Goal: Navigation & Orientation: Find specific page/section

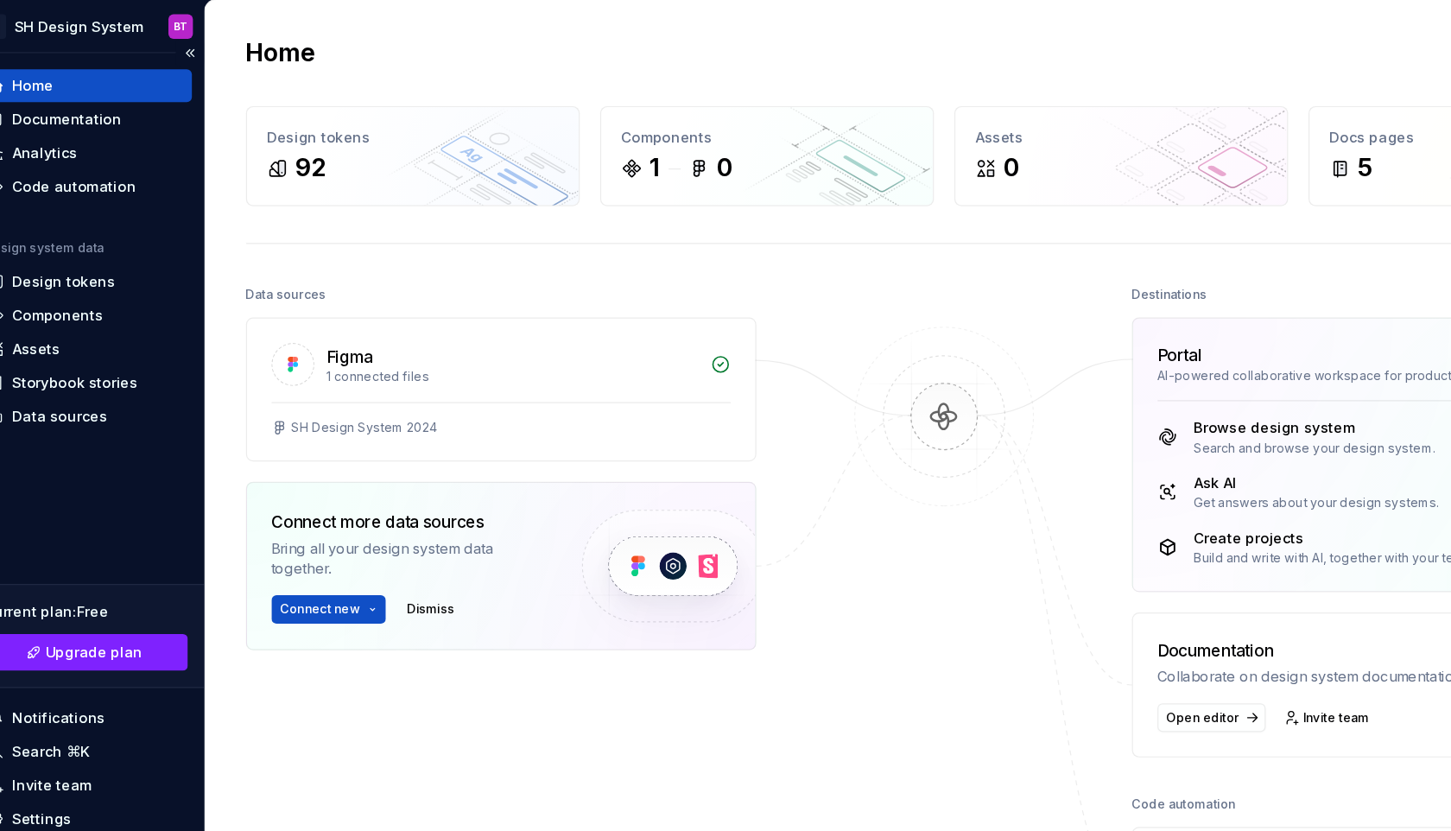
click at [98, 478] on div "Home Documentation Analytics Code automation Design system data Design tokens C…" at bounding box center [100, 419] width 200 height 732
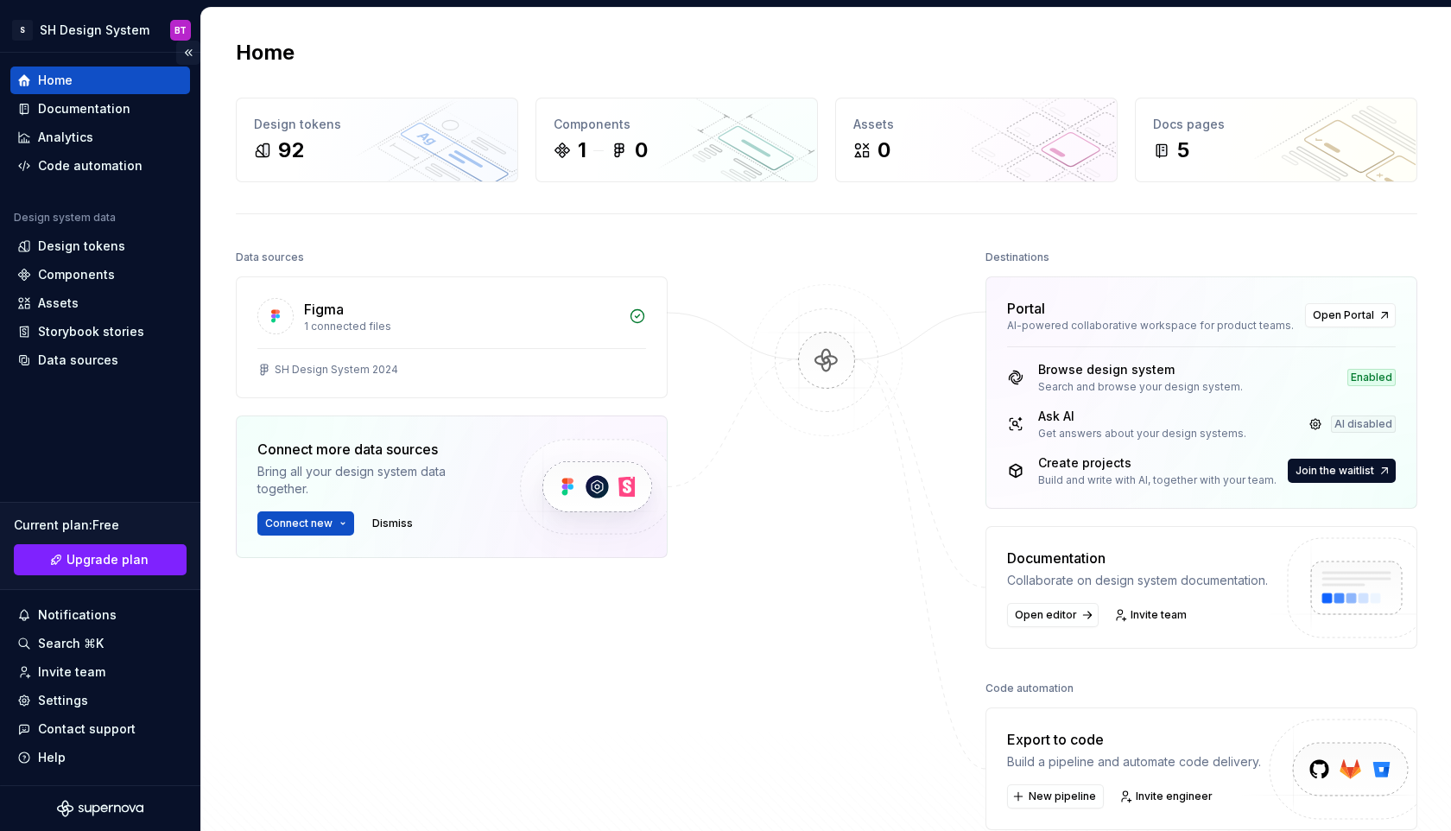
click at [190, 52] on button "Collapse sidebar" at bounding box center [188, 53] width 24 height 24
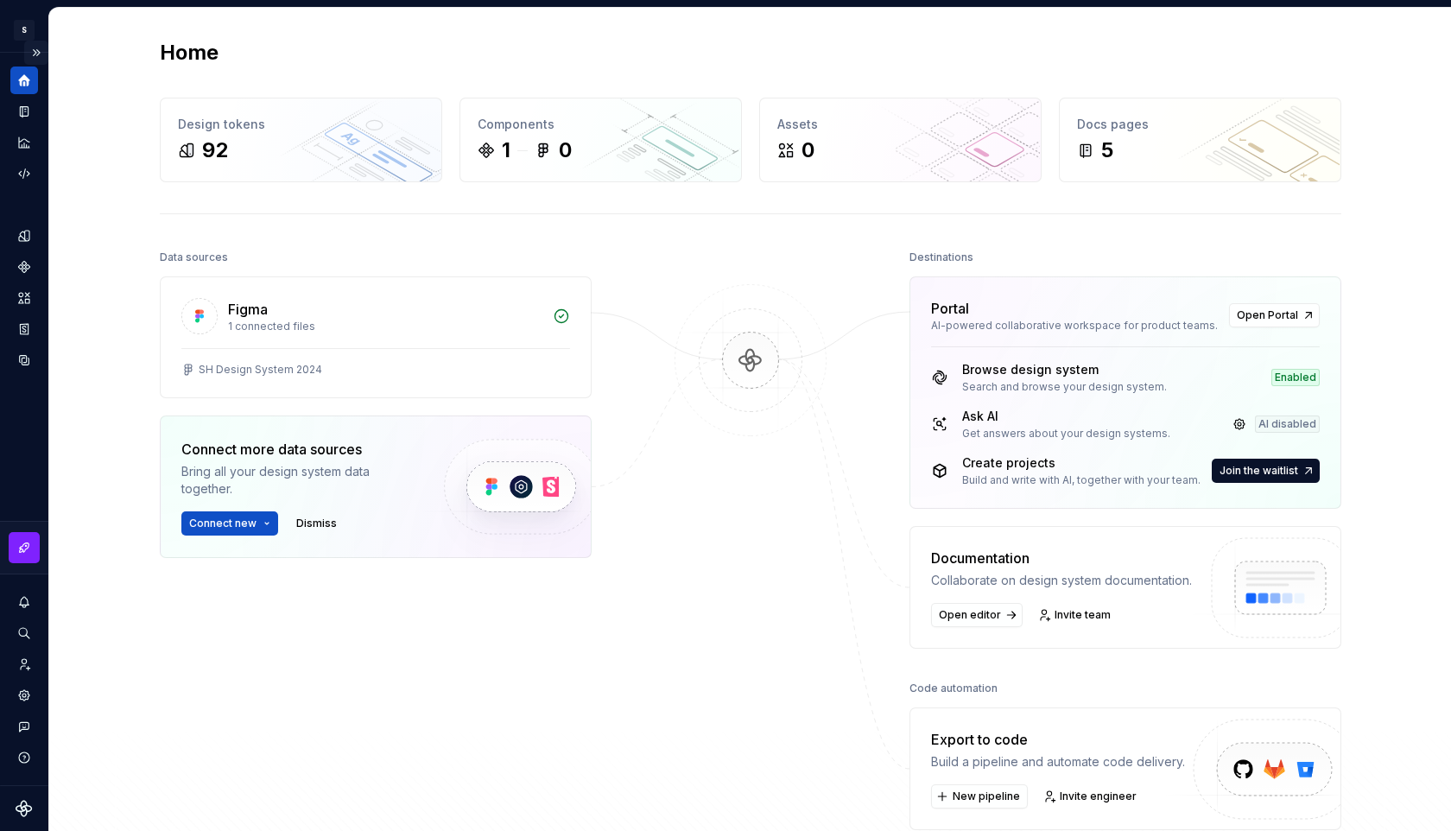
click at [35, 54] on button "Expand sidebar" at bounding box center [36, 53] width 24 height 24
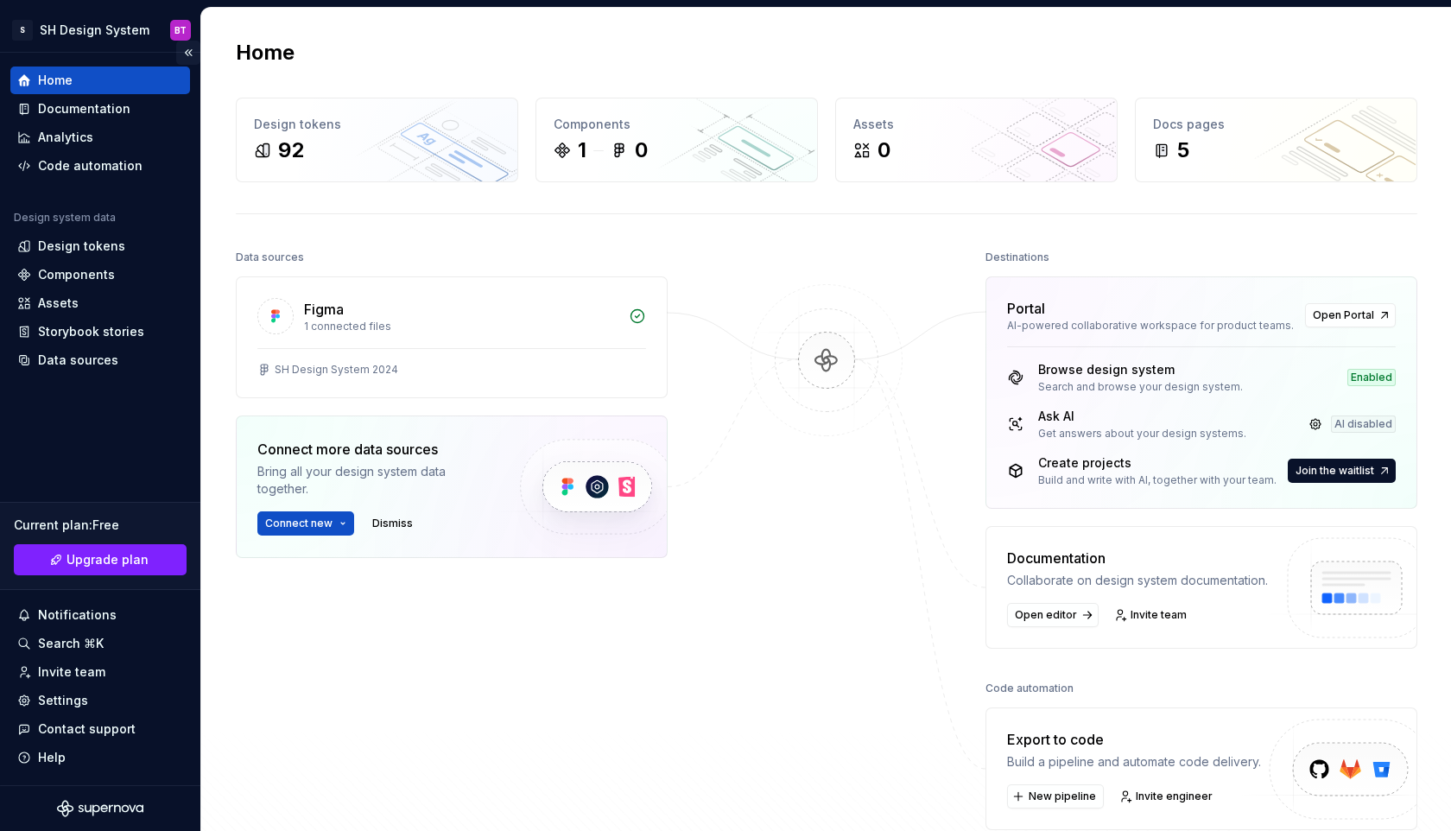
click at [187, 58] on button "Collapse sidebar" at bounding box center [188, 53] width 24 height 24
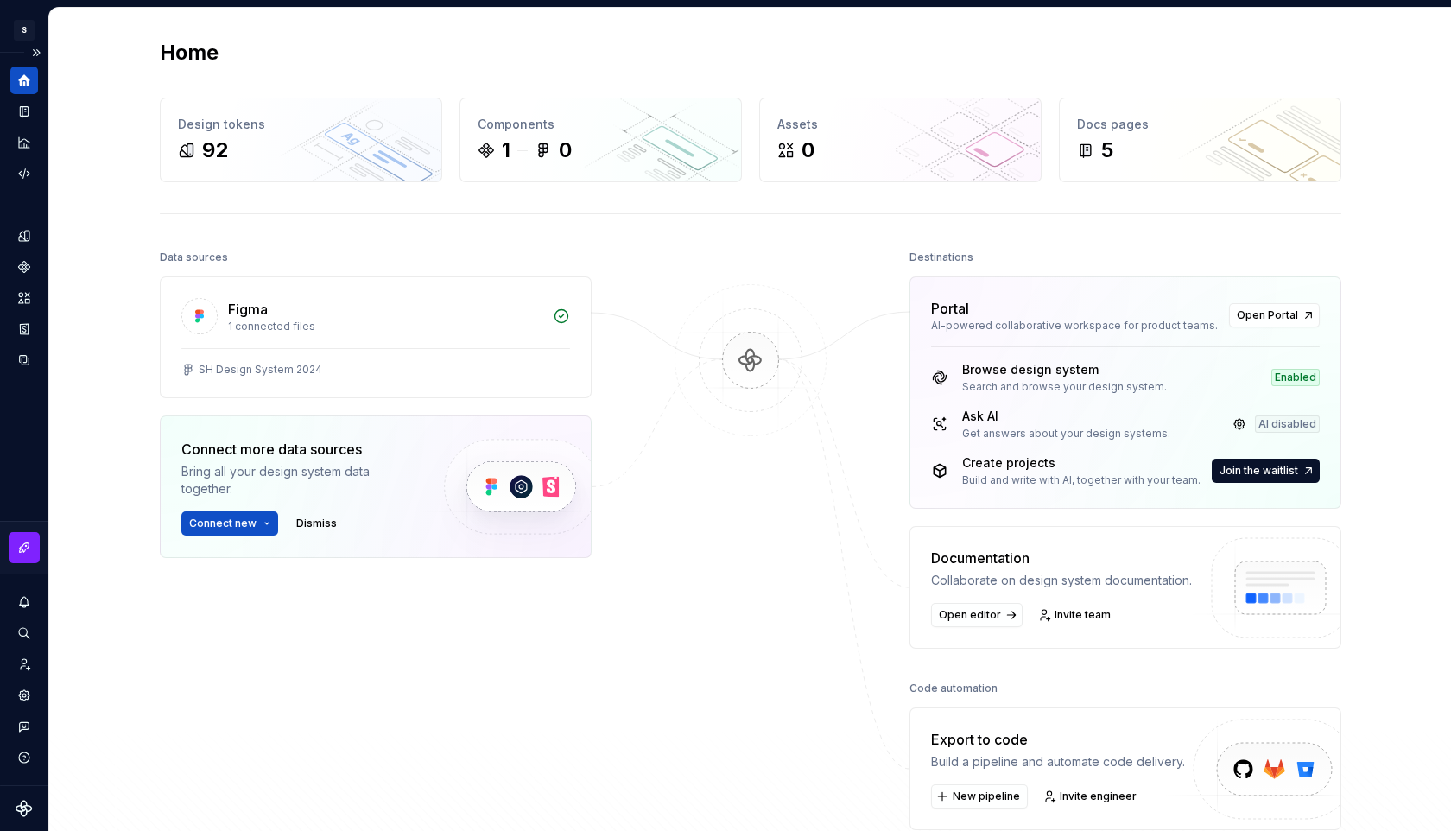
click at [23, 817] on div at bounding box center [24, 808] width 48 height 45
click at [35, 51] on button "Expand sidebar" at bounding box center [36, 53] width 24 height 24
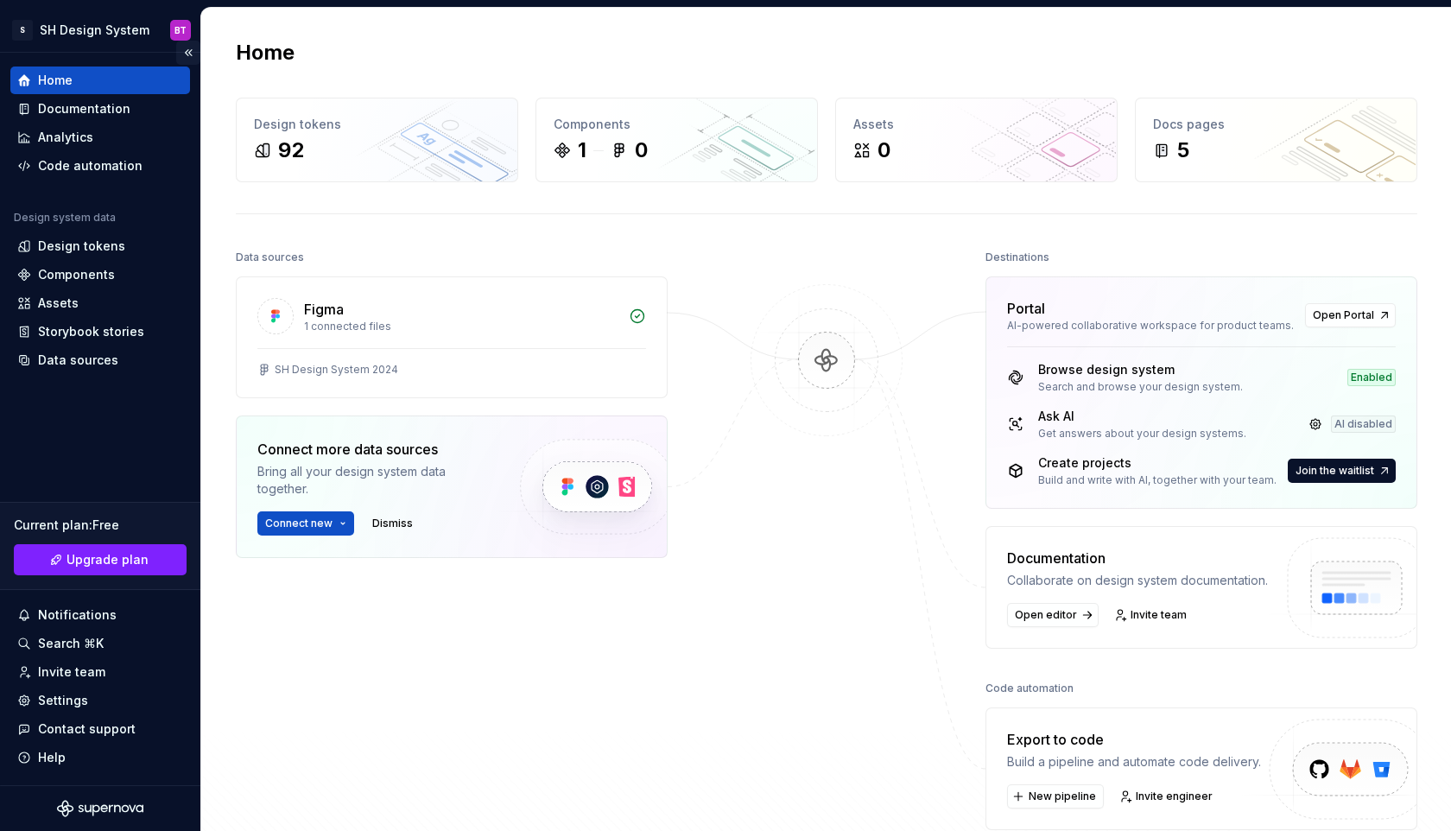
click at [185, 53] on button "Collapse sidebar" at bounding box center [188, 53] width 24 height 24
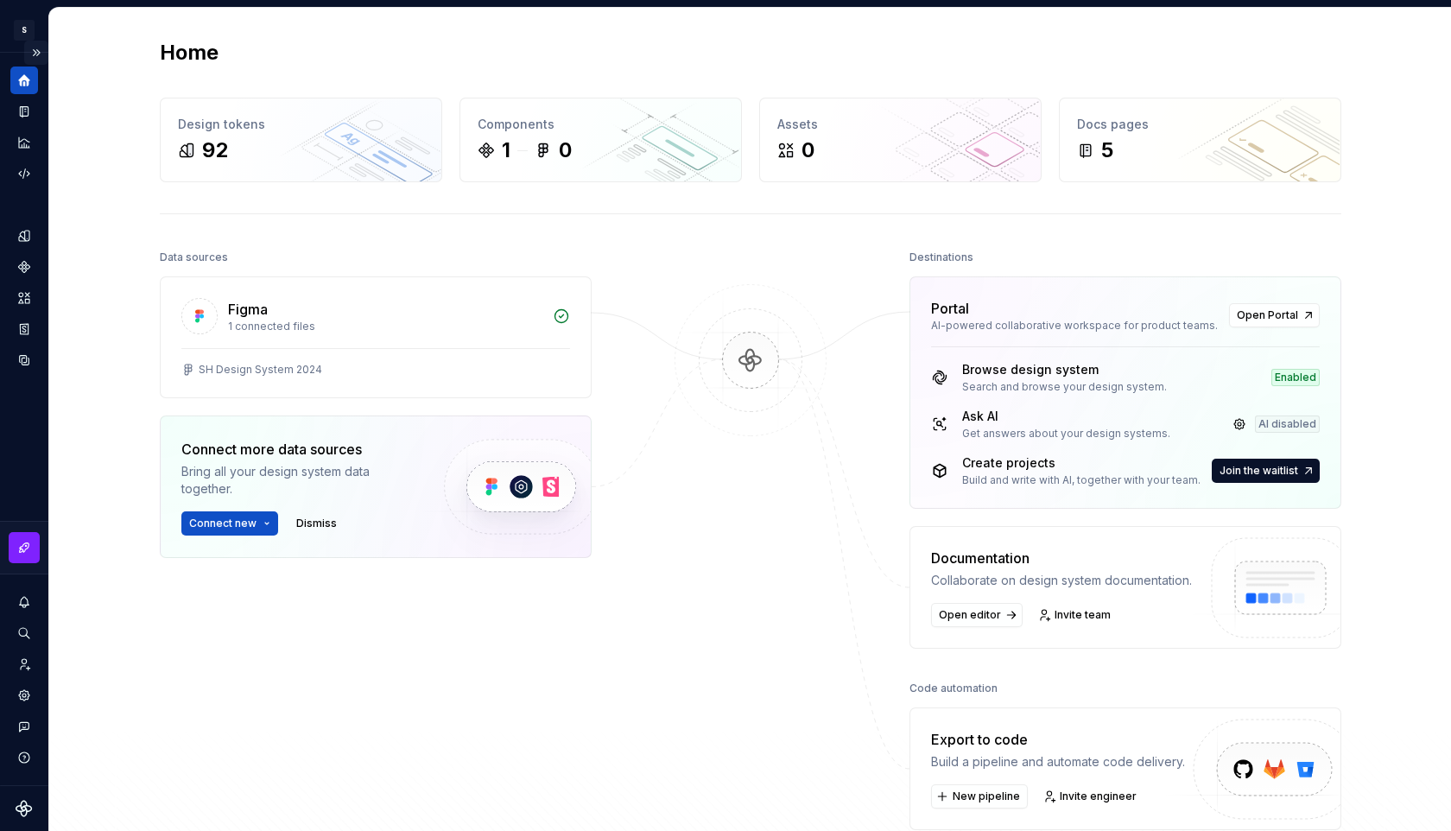
click at [31, 48] on button "Expand sidebar" at bounding box center [36, 53] width 24 height 24
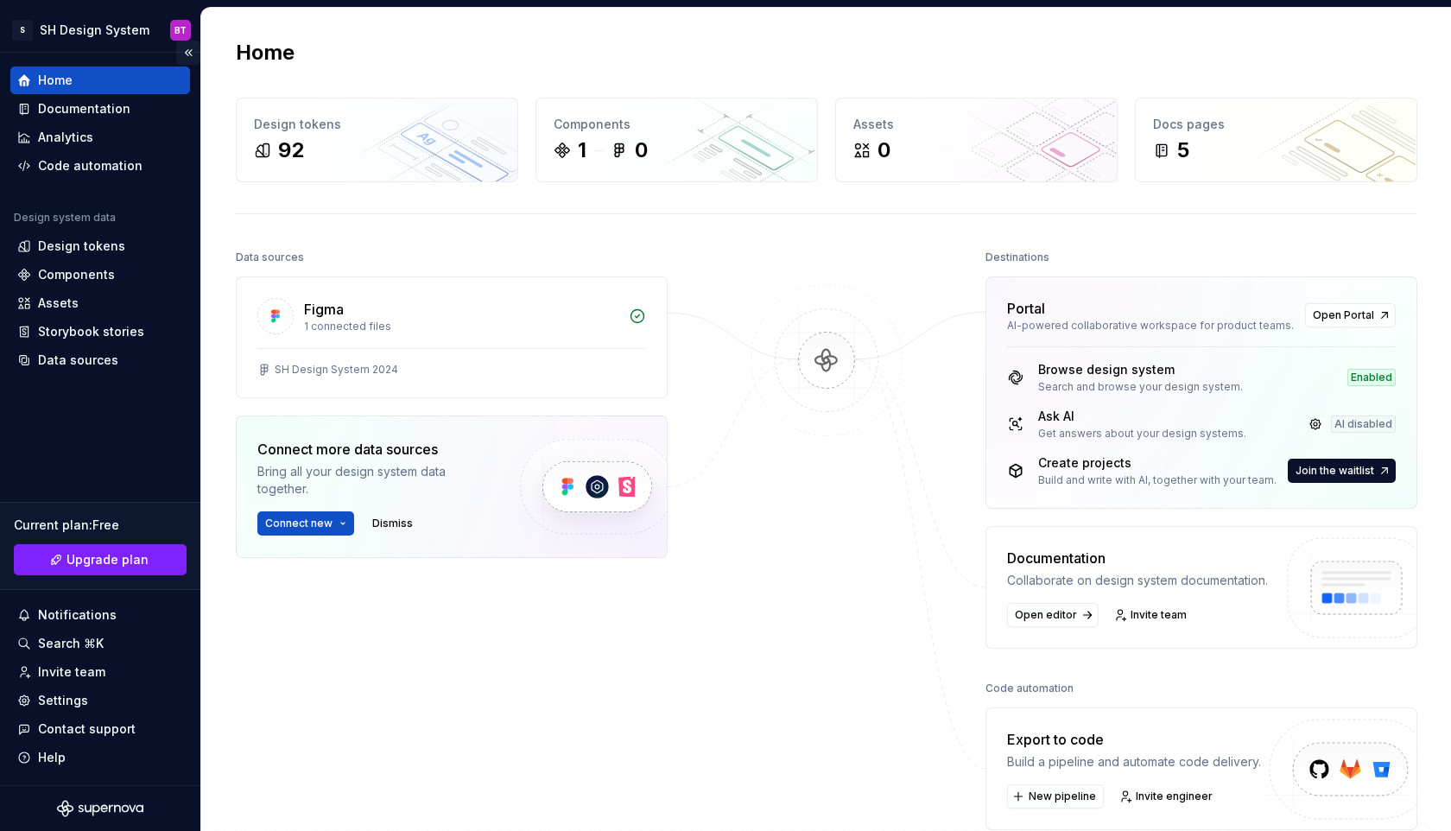
click at [187, 53] on button "Collapse sidebar" at bounding box center [188, 53] width 24 height 24
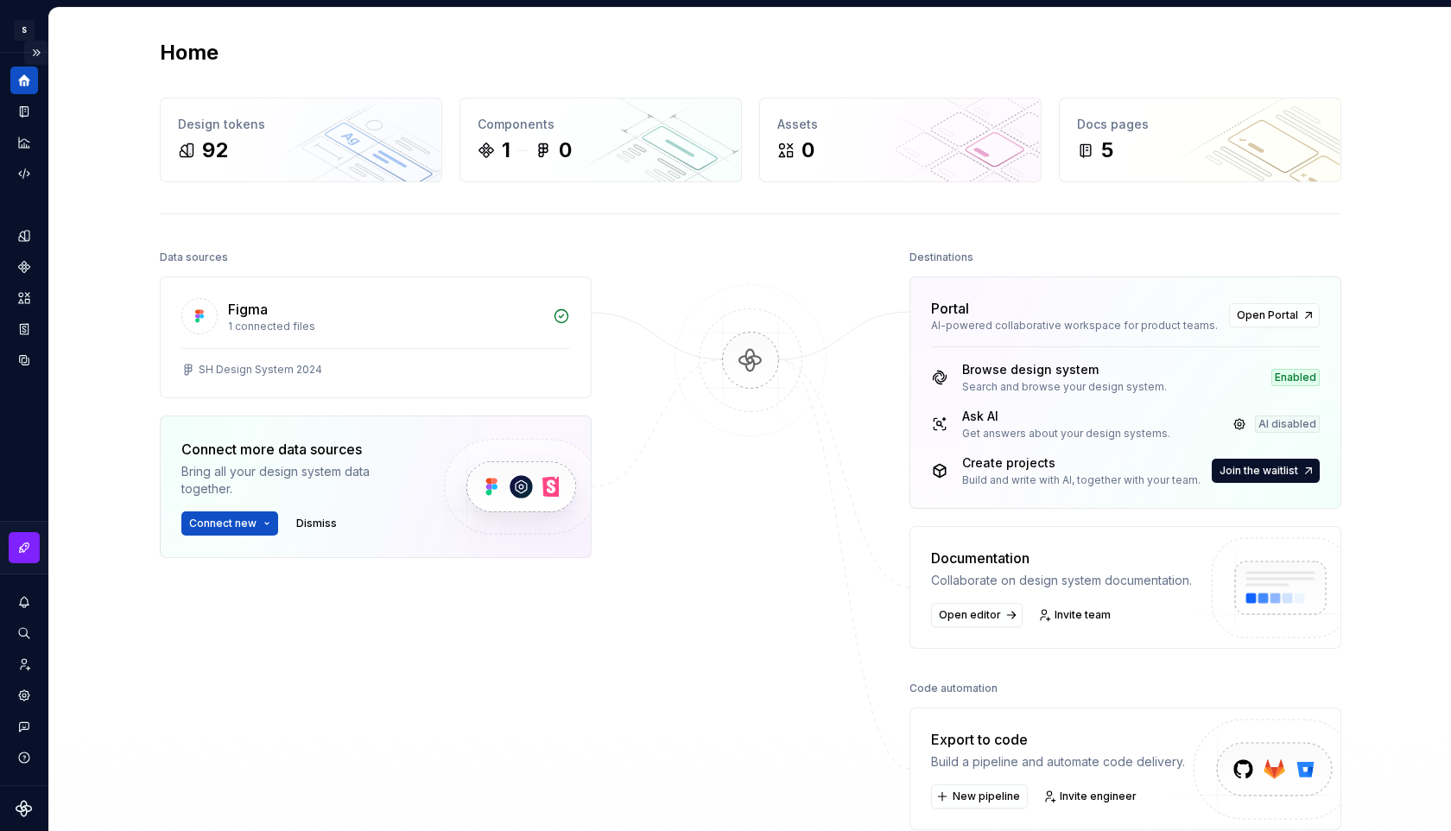
click at [24, 48] on button "Expand sidebar" at bounding box center [36, 53] width 24 height 24
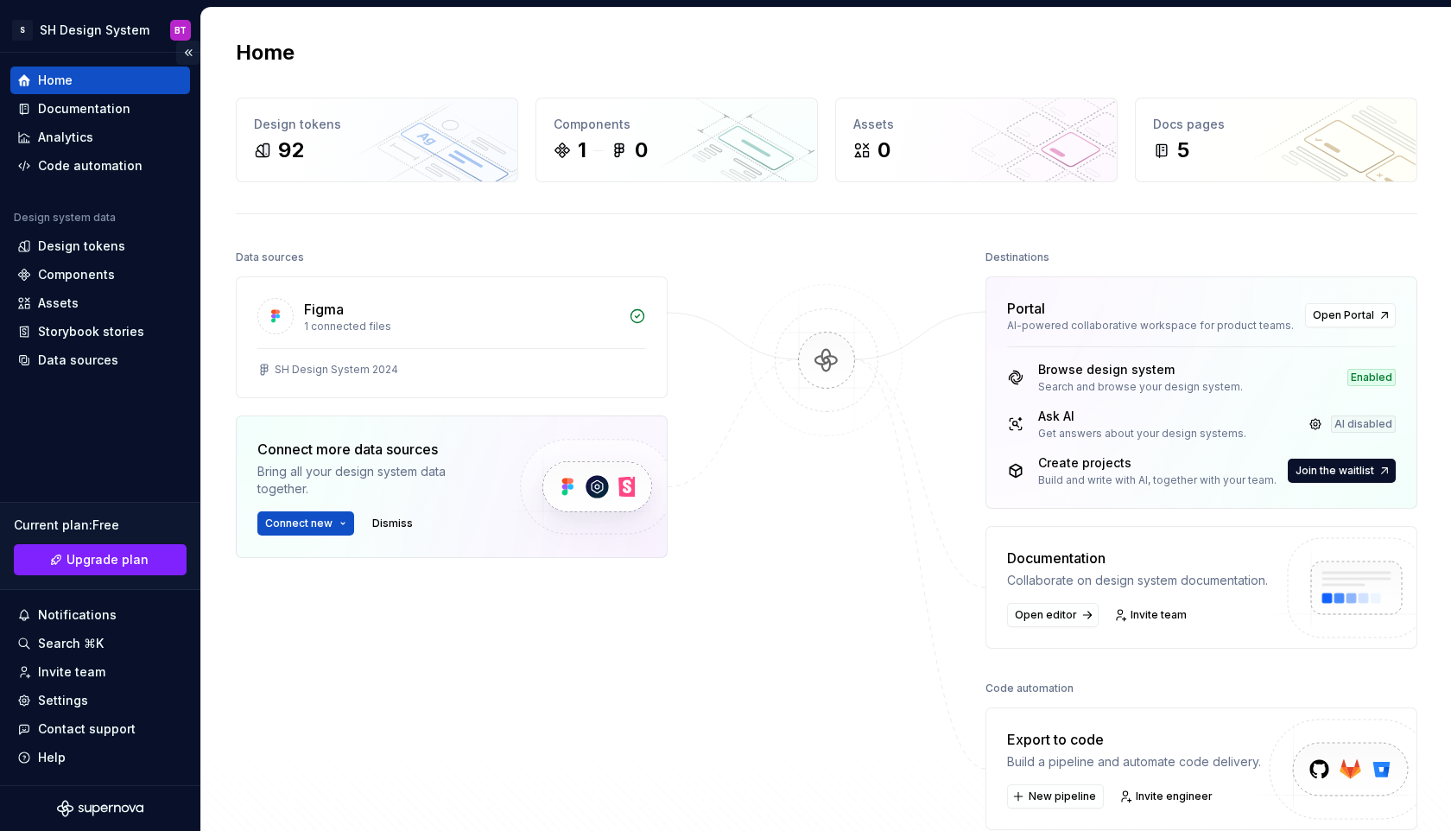
click at [187, 49] on button "Collapse sidebar" at bounding box center [188, 53] width 24 height 24
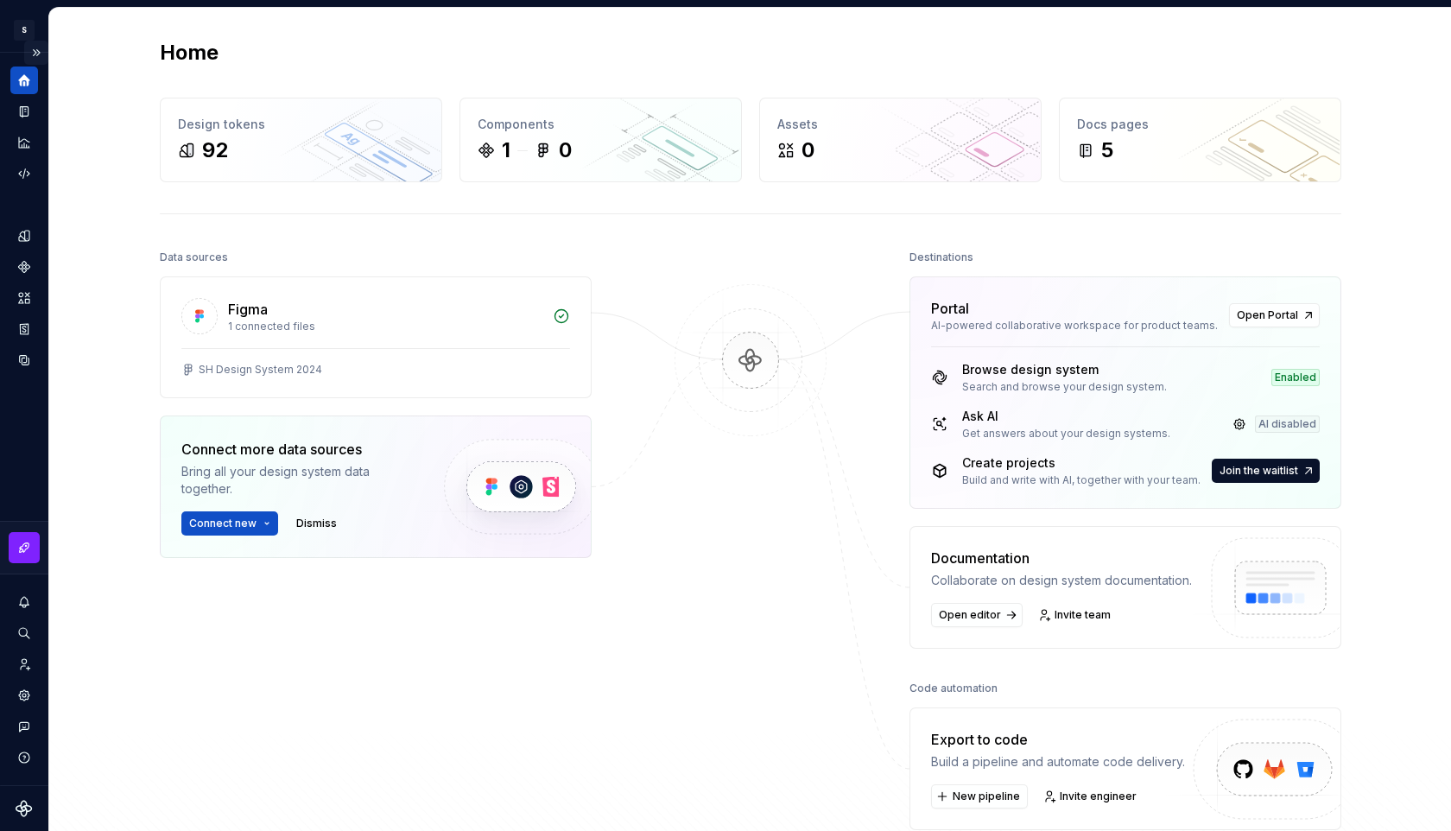
click at [32, 52] on button "Expand sidebar" at bounding box center [36, 53] width 24 height 24
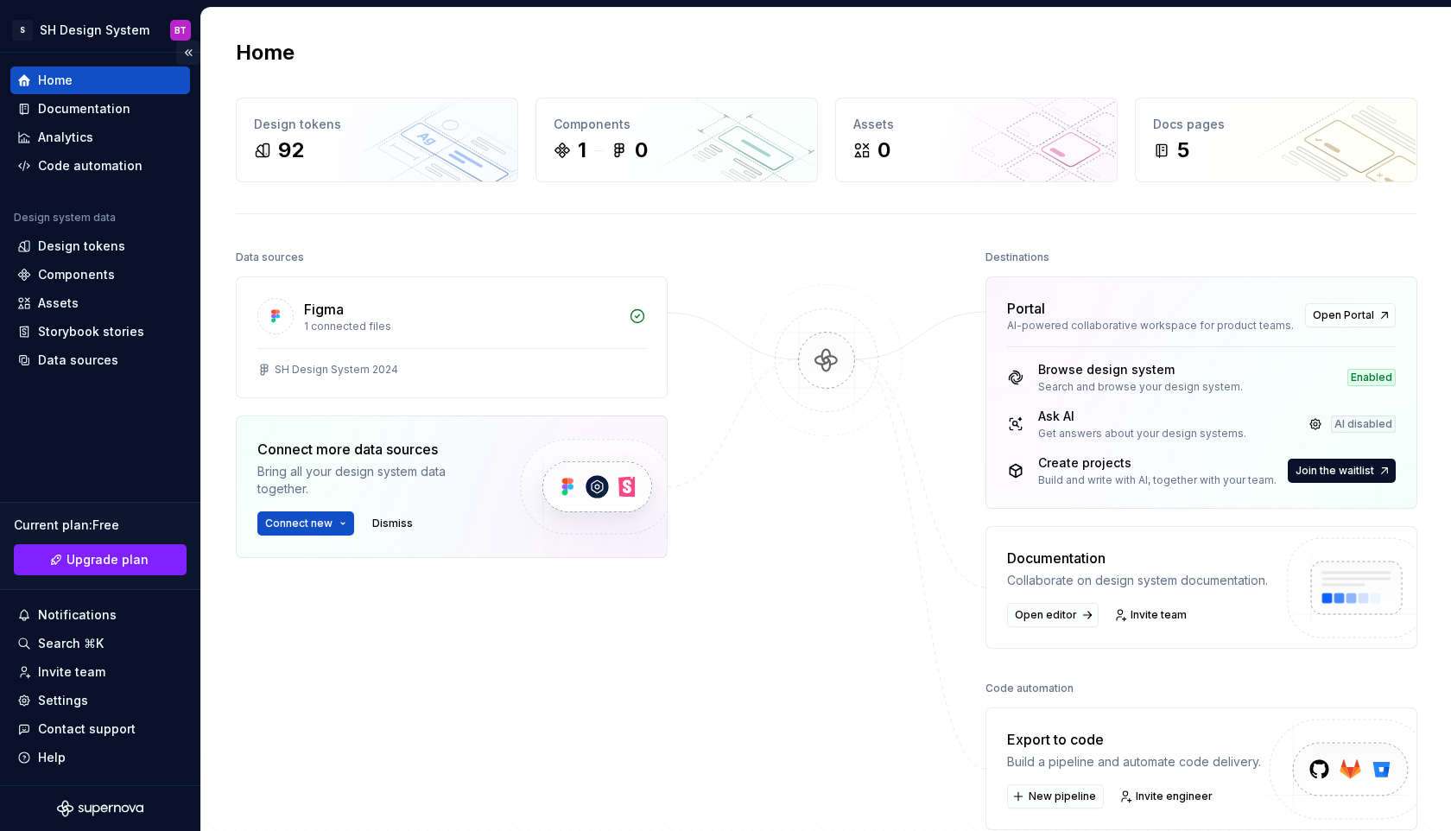
click at [181, 56] on button "Collapse sidebar" at bounding box center [188, 53] width 24 height 24
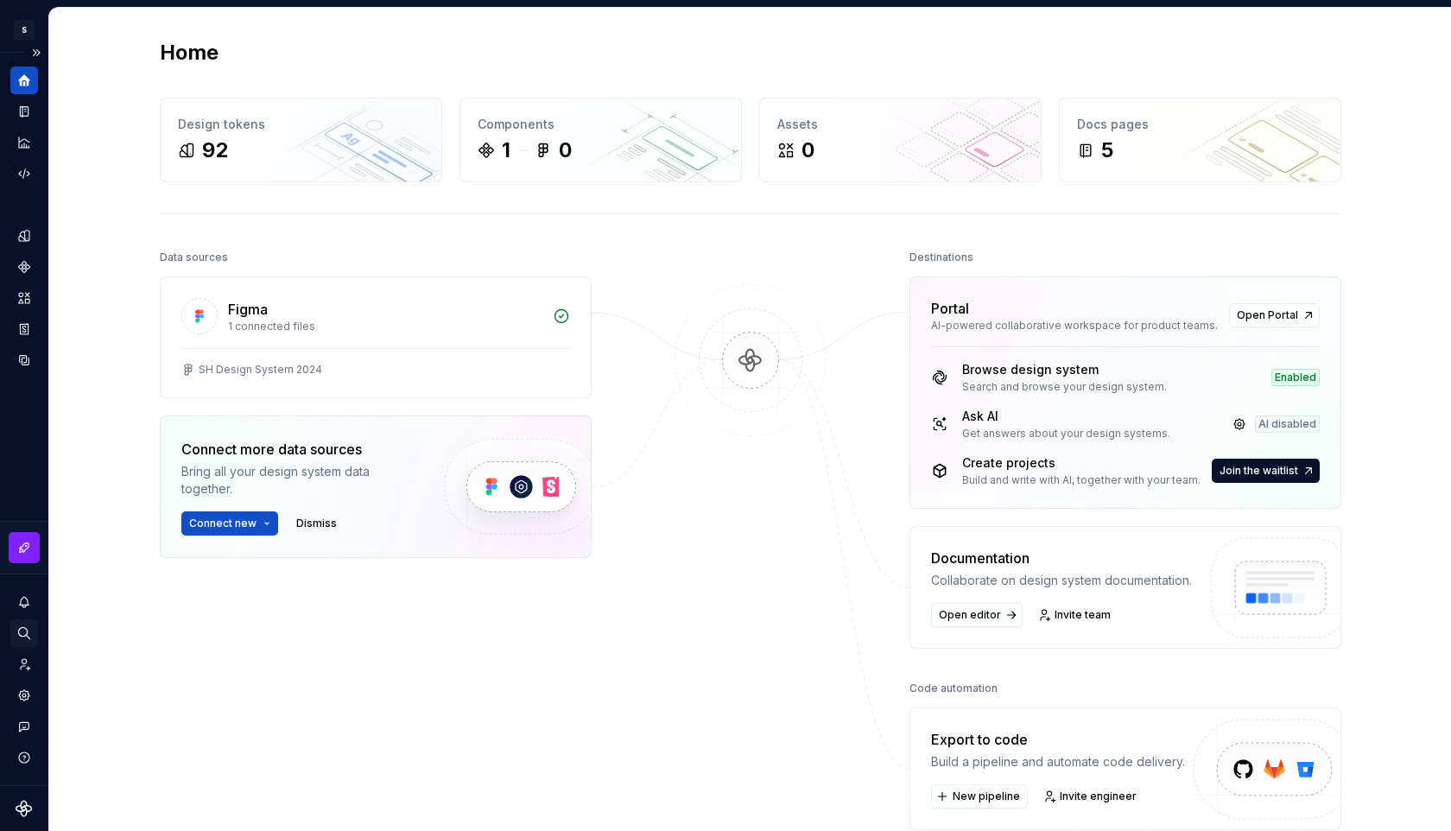
click at [18, 637] on icon "Search ⌘K" at bounding box center [24, 633] width 16 height 16
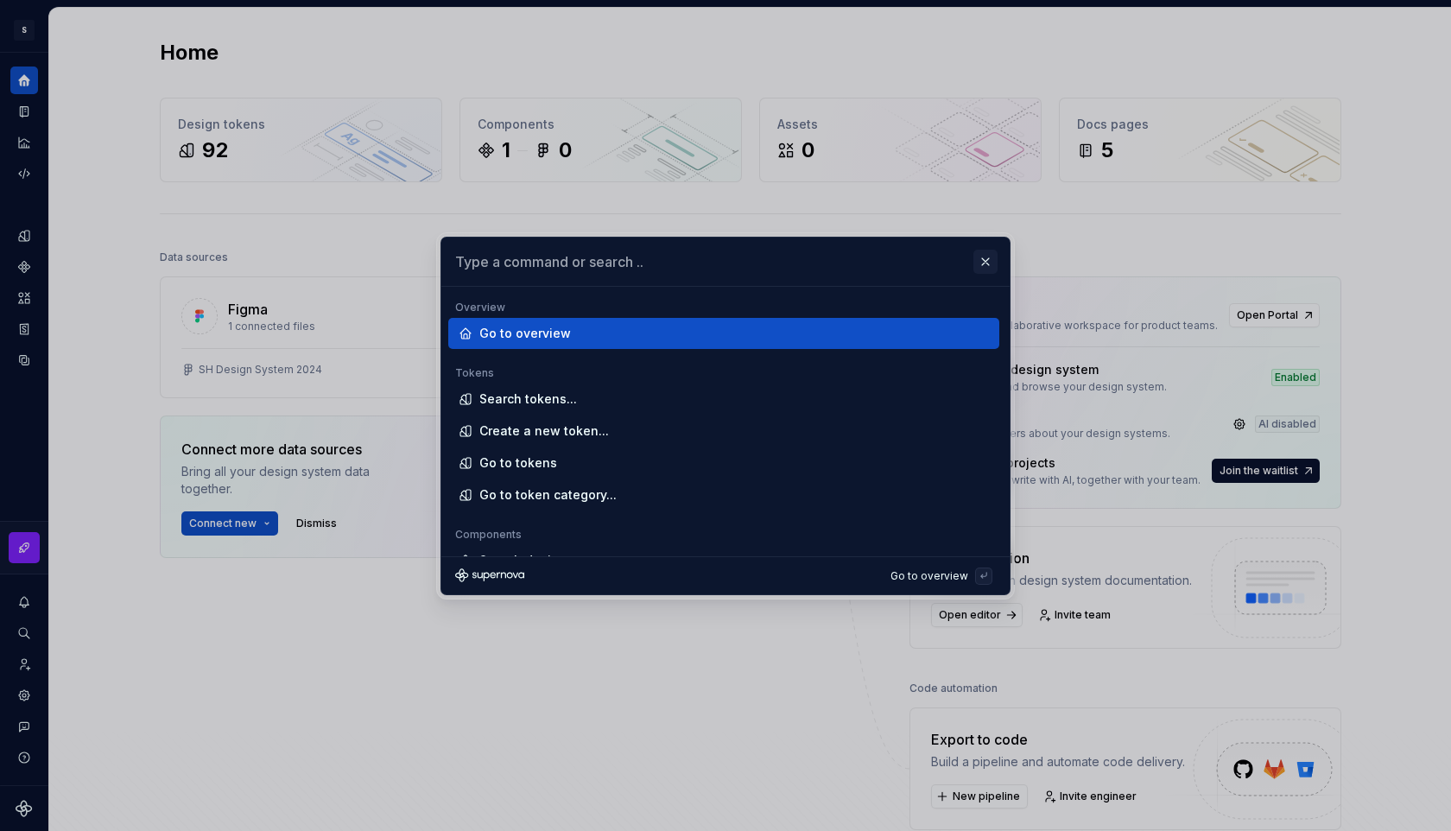
click at [990, 263] on button "button" at bounding box center [985, 262] width 24 height 24
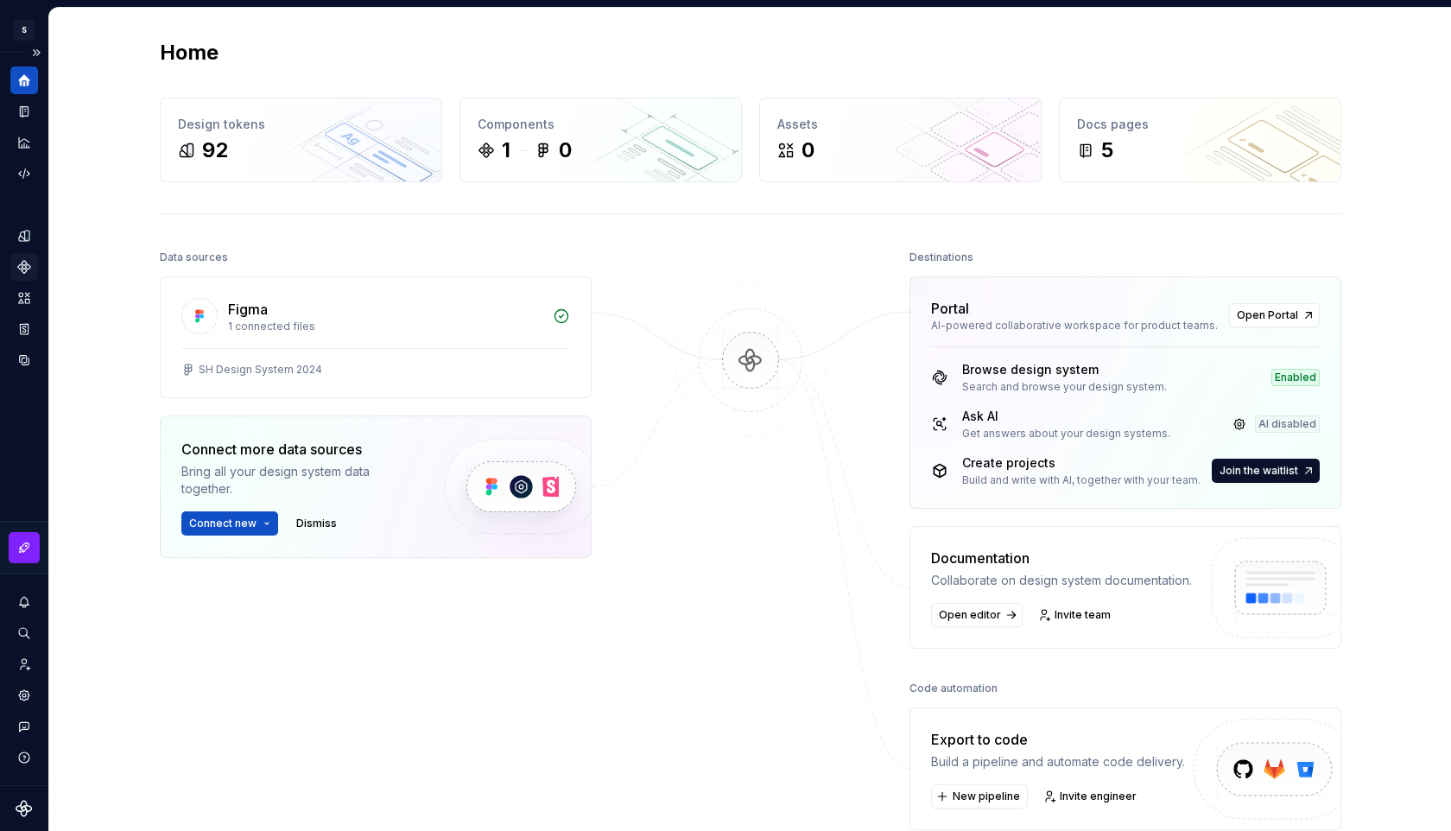
click at [28, 257] on div "Components" at bounding box center [24, 267] width 28 height 28
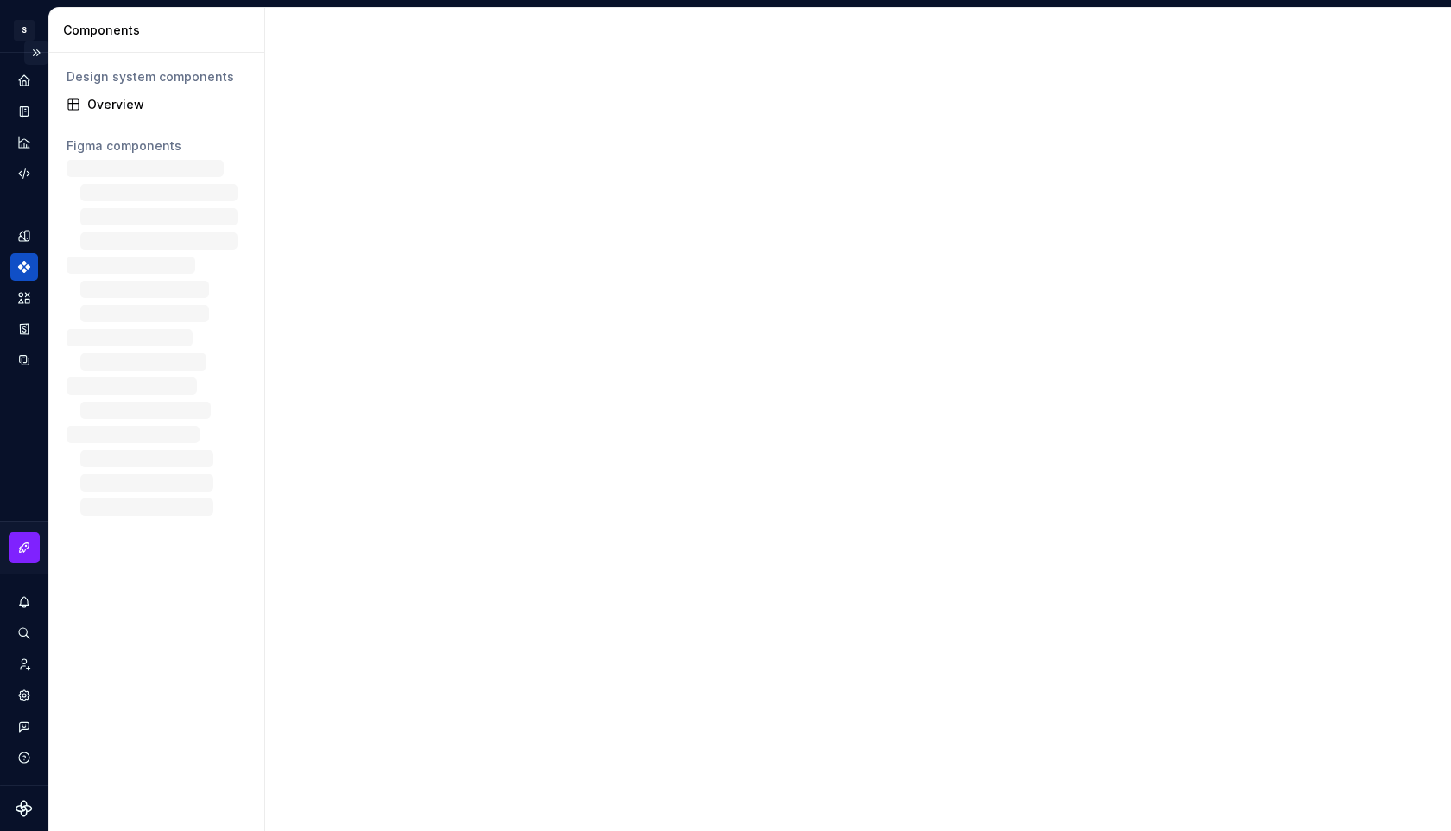
click at [35, 54] on button "Expand sidebar" at bounding box center [36, 53] width 24 height 24
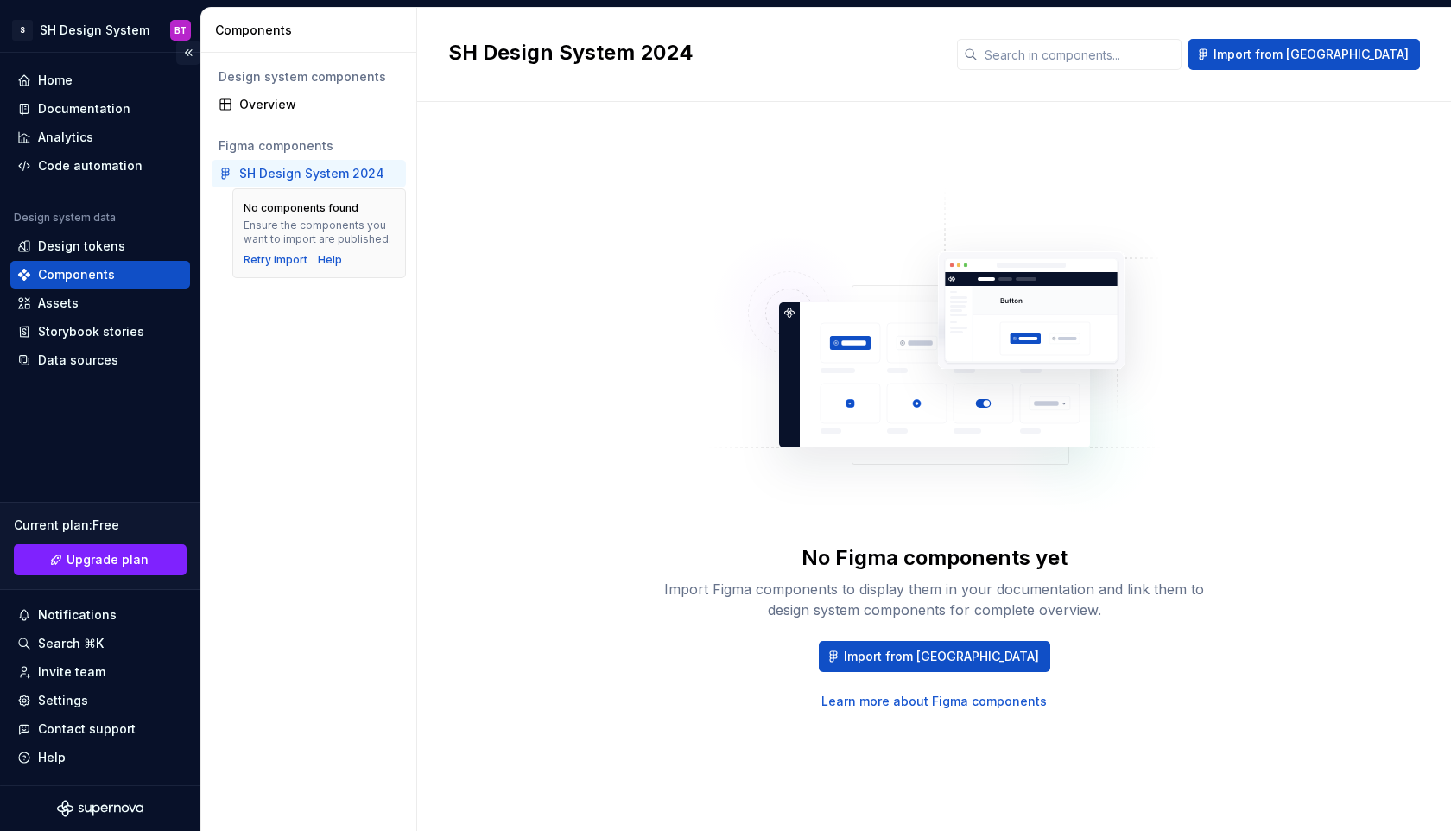
click at [189, 54] on button "Collapse sidebar" at bounding box center [188, 53] width 24 height 24
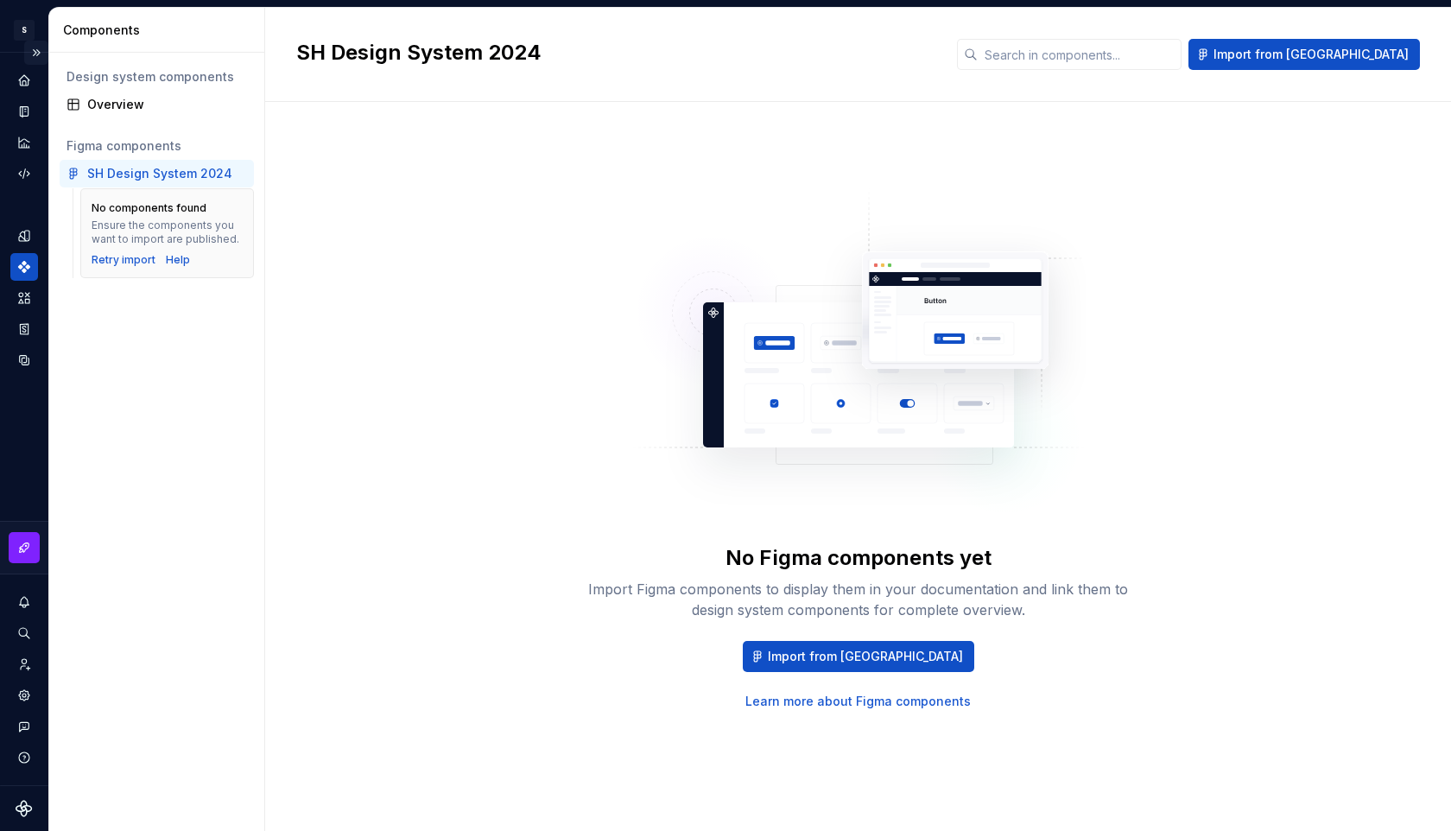
click at [36, 54] on button "Expand sidebar" at bounding box center [36, 53] width 24 height 24
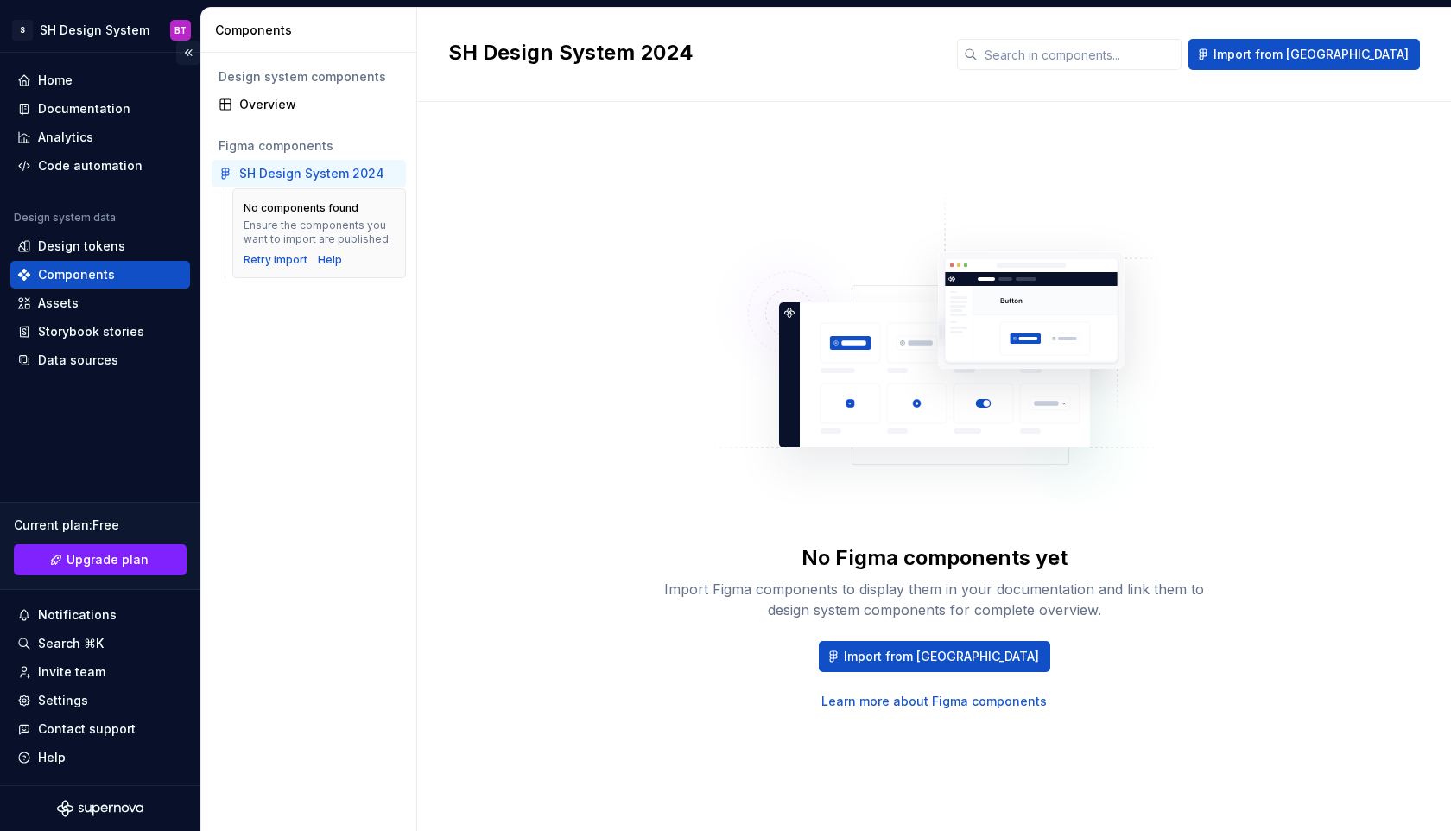
click at [189, 53] on button "Collapse sidebar" at bounding box center [188, 53] width 24 height 24
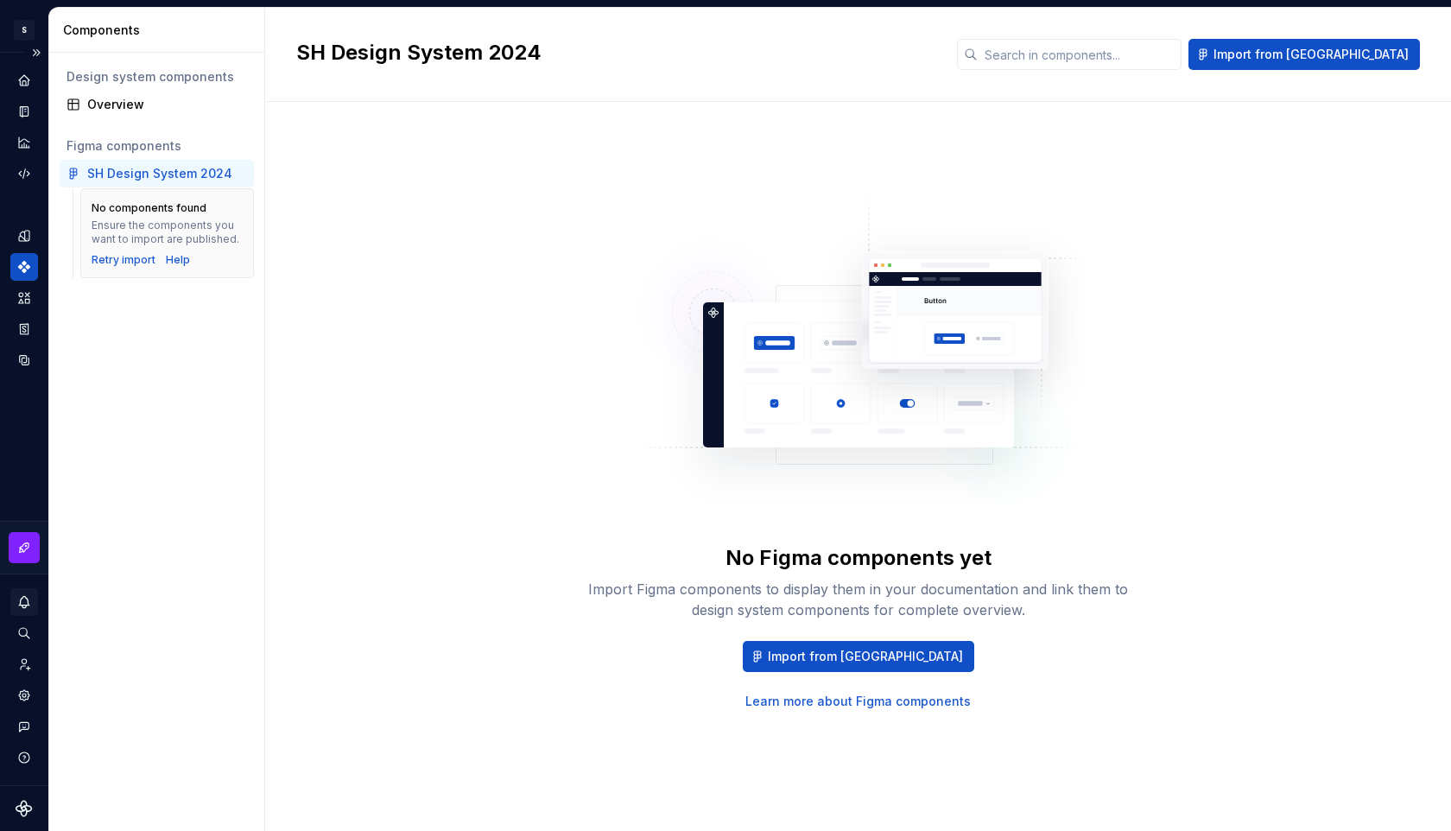
click at [13, 605] on div "Notifications" at bounding box center [24, 602] width 28 height 28
click at [29, 49] on html "S SH Design System BT Design system data Components Design system components Ov…" at bounding box center [725, 415] width 1451 height 831
click at [31, 48] on button "Expand sidebar" at bounding box center [36, 53] width 24 height 24
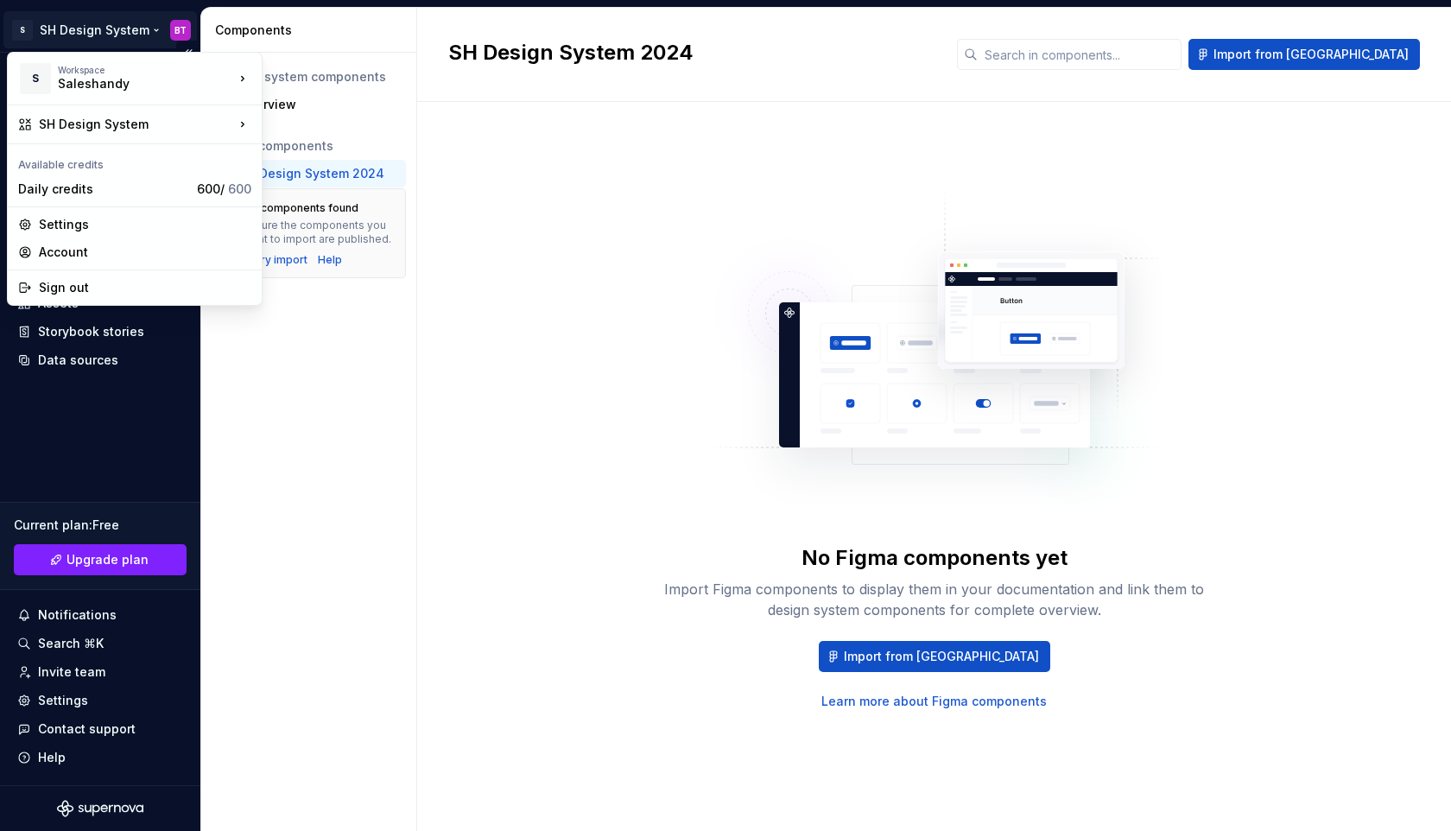
click at [31, 48] on html "S SH Design System BT Home Documentation Analytics Code automation Design syste…" at bounding box center [725, 415] width 1451 height 831
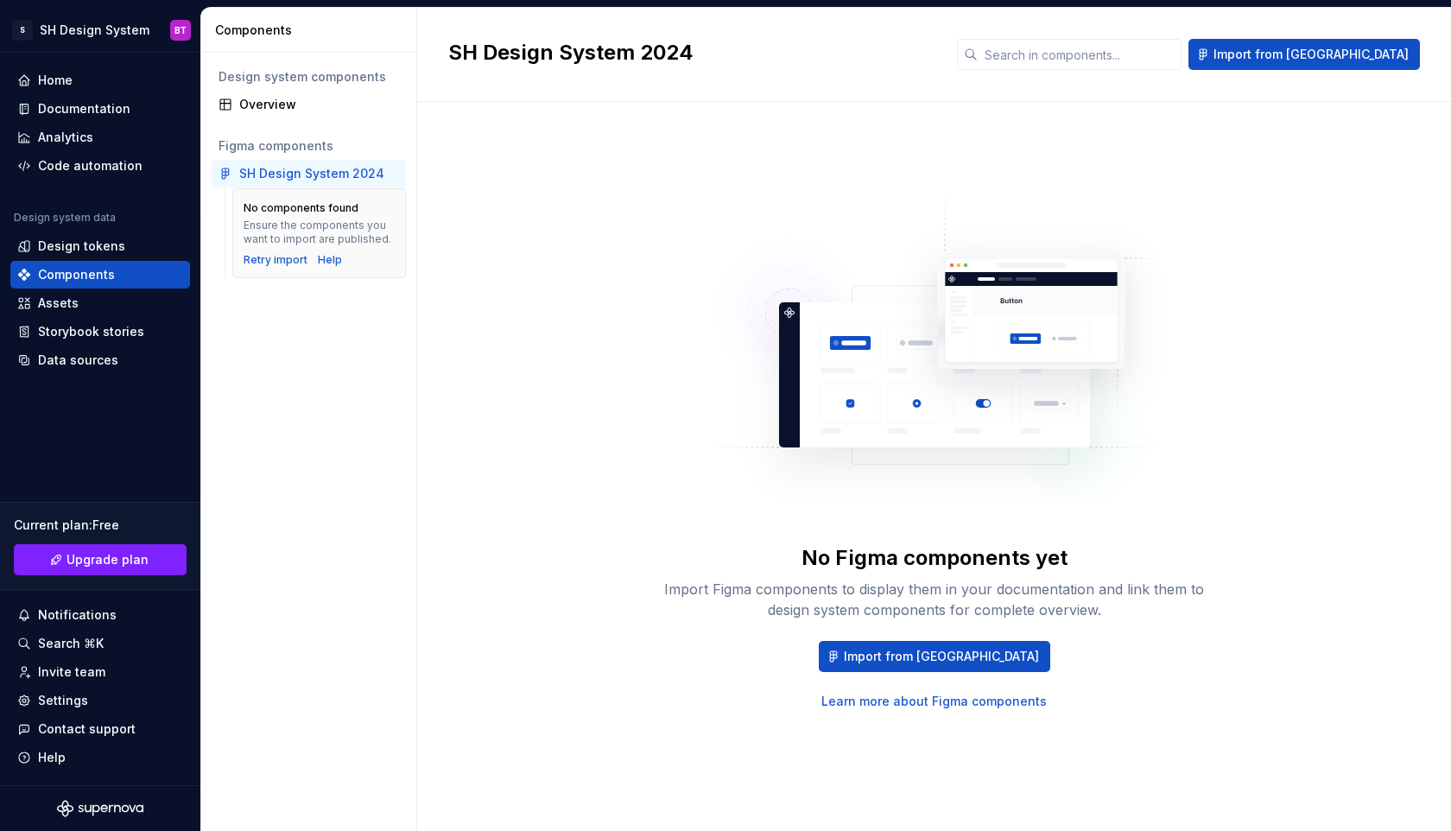
click at [395, 616] on html "S SH Design System BT Home Documentation Analytics Code automation Design syste…" at bounding box center [725, 415] width 1451 height 831
click at [185, 49] on button "Collapse sidebar" at bounding box center [188, 53] width 24 height 24
